Goal: Task Accomplishment & Management: Use online tool/utility

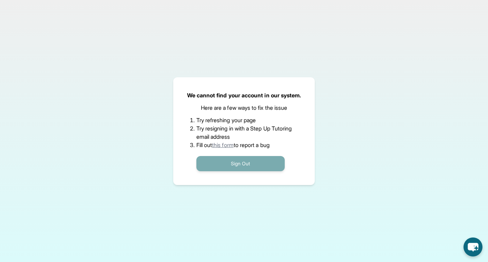
click at [242, 161] on button "Sign Out" at bounding box center [240, 163] width 88 height 15
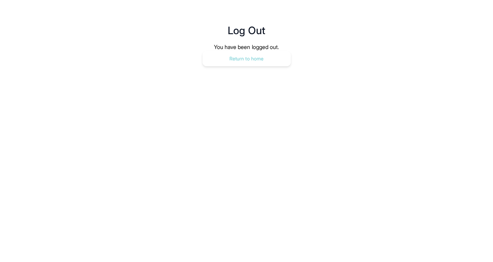
click at [255, 57] on button "Return to home" at bounding box center [247, 58] width 88 height 15
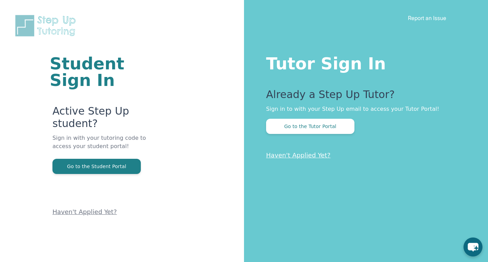
click at [302, 117] on div "Already a Step Up Tutor? Sign in to with your Step Up email to access your Tuto…" at bounding box center [363, 111] width 194 height 46
click at [301, 123] on button "Go to the Tutor Portal" at bounding box center [310, 126] width 88 height 15
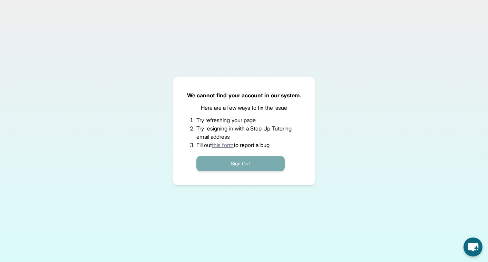
click at [237, 161] on button "Sign Out" at bounding box center [240, 163] width 88 height 15
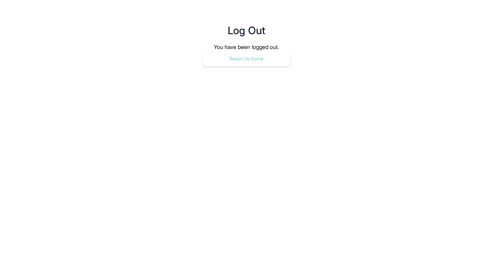
click at [250, 55] on button "Return to home" at bounding box center [247, 58] width 88 height 15
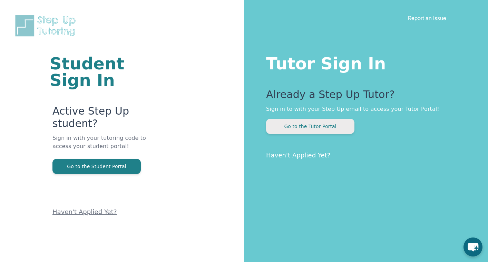
click at [282, 129] on button "Go to the Tutor Portal" at bounding box center [310, 126] width 88 height 15
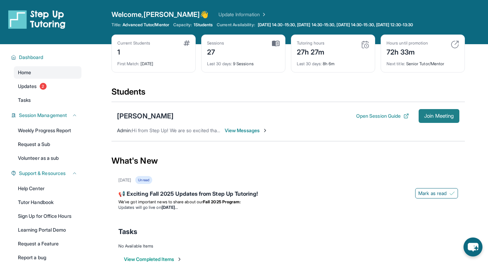
click at [452, 117] on span "Join Meeting" at bounding box center [439, 116] width 30 height 4
